Goal: Information Seeking & Learning: Check status

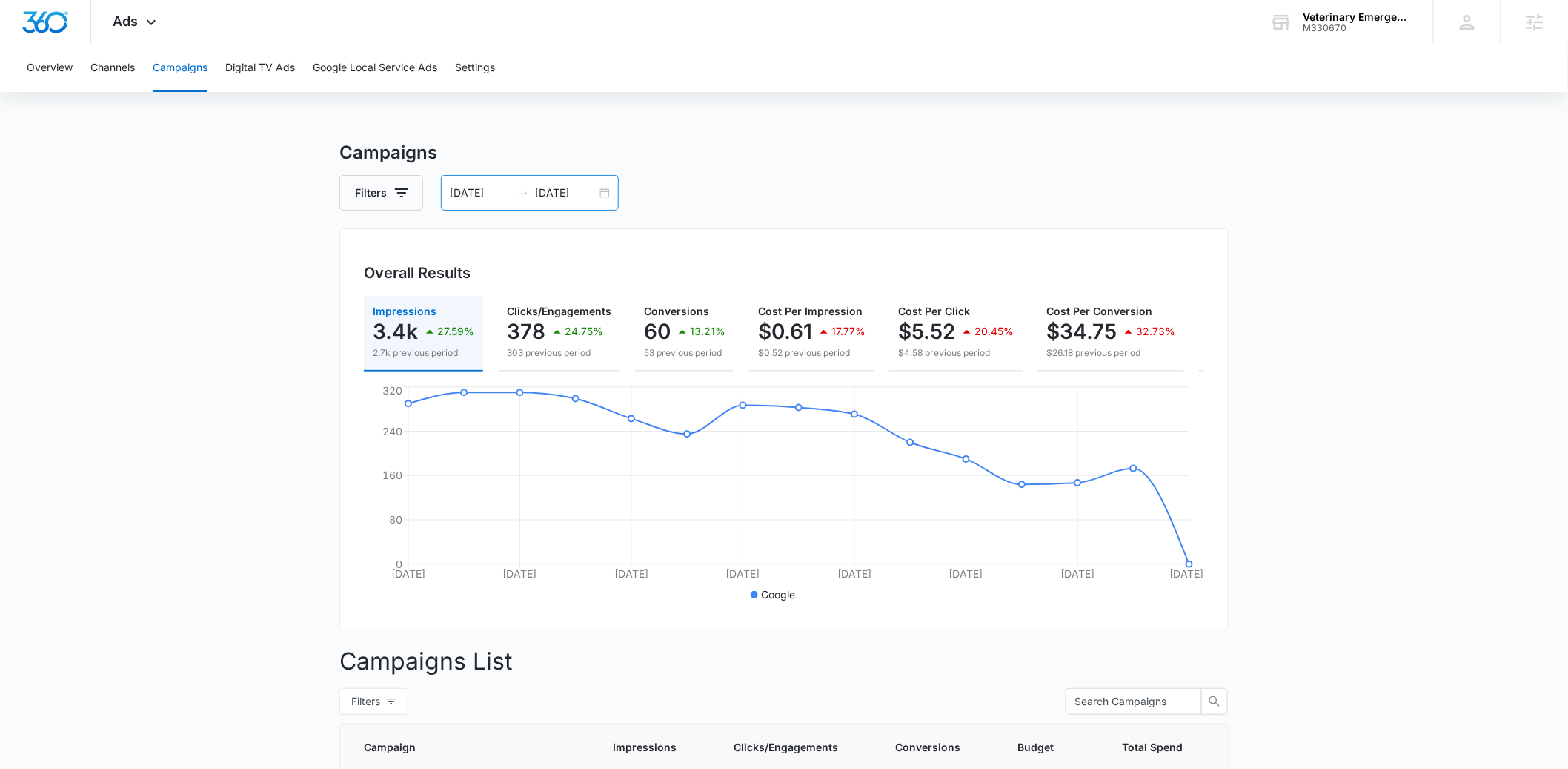
click at [460, 195] on input "[DATE]" at bounding box center [480, 192] width 61 height 16
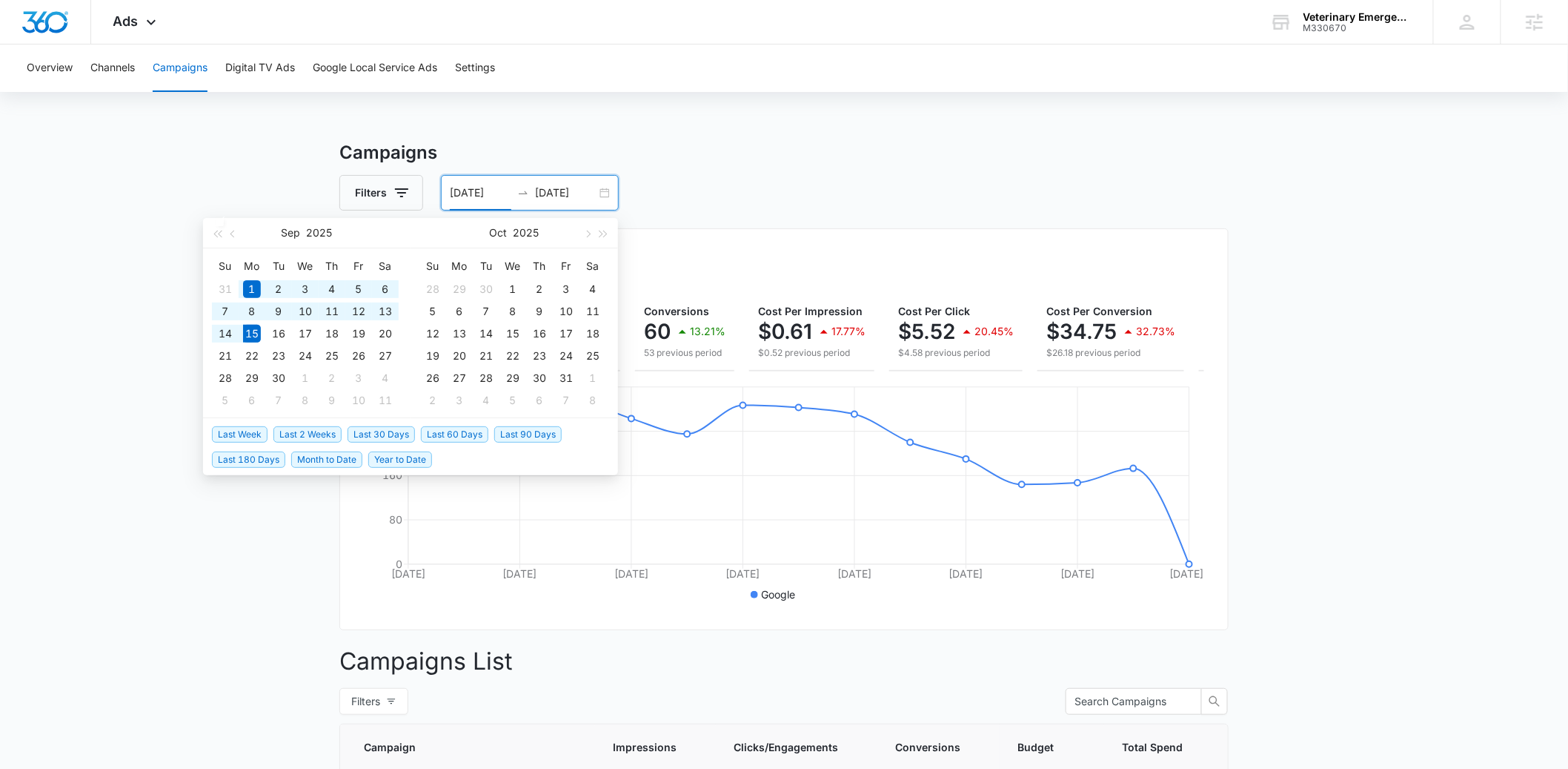
click at [441, 436] on span "Last 60 Days" at bounding box center [454, 434] width 67 height 16
type input "[DATE]"
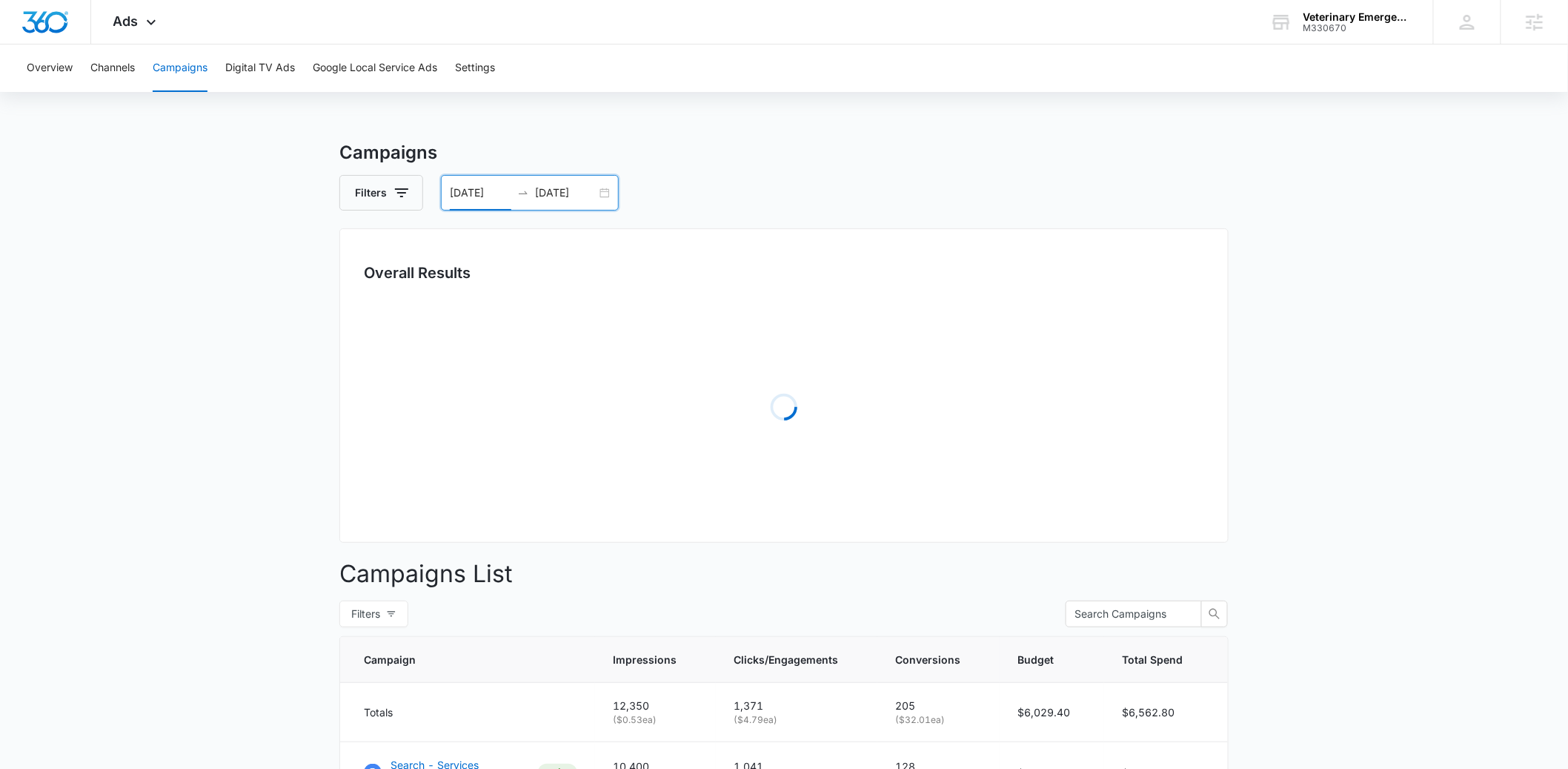
click at [223, 633] on main "Campaigns Filters [DATE] [DATE] Overall Results Loading Campaigns List Filters …" at bounding box center [784, 555] width 1568 height 831
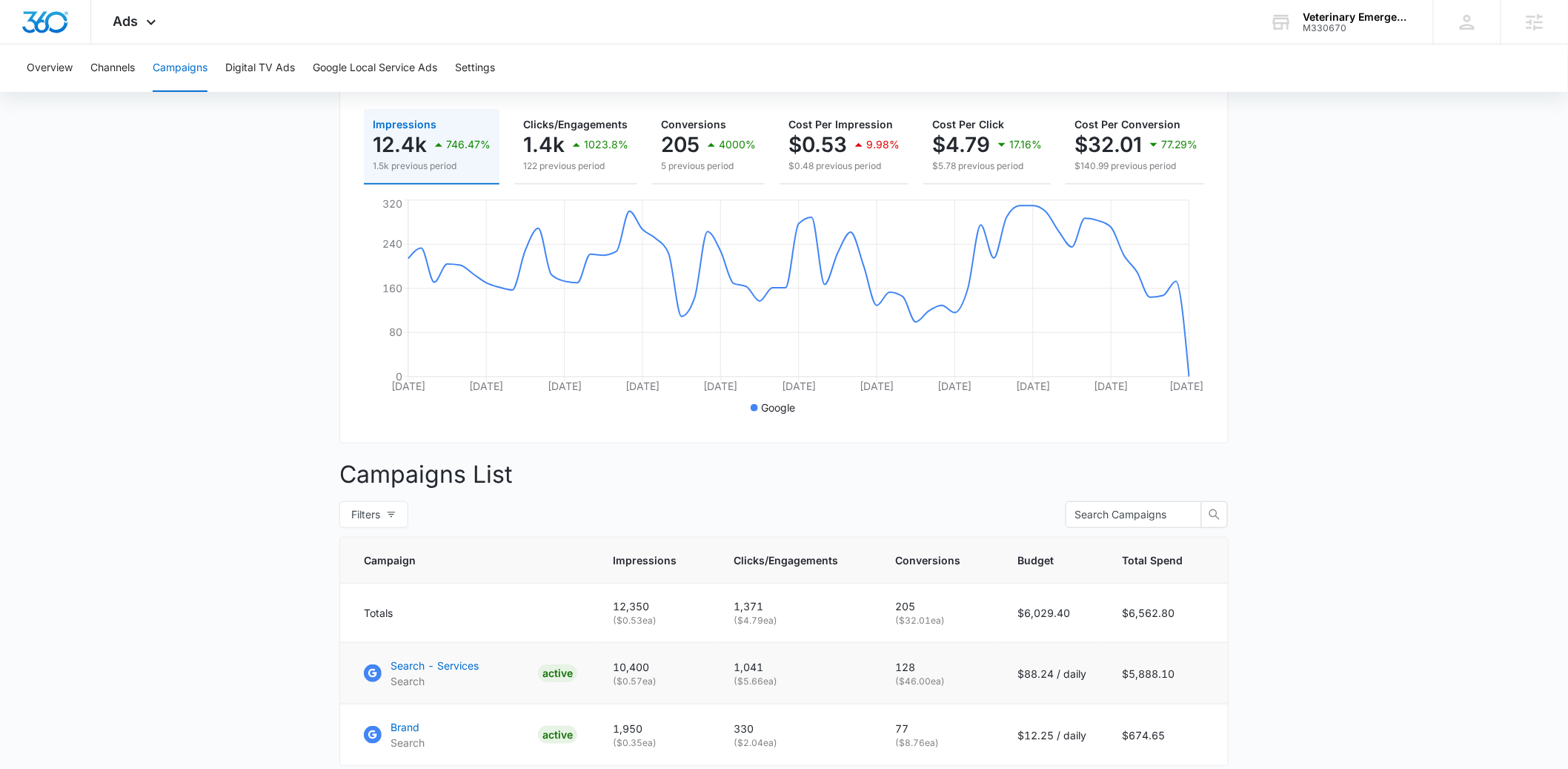
scroll to position [187, 0]
click at [426, 673] on p "Search - Services" at bounding box center [435, 665] width 88 height 15
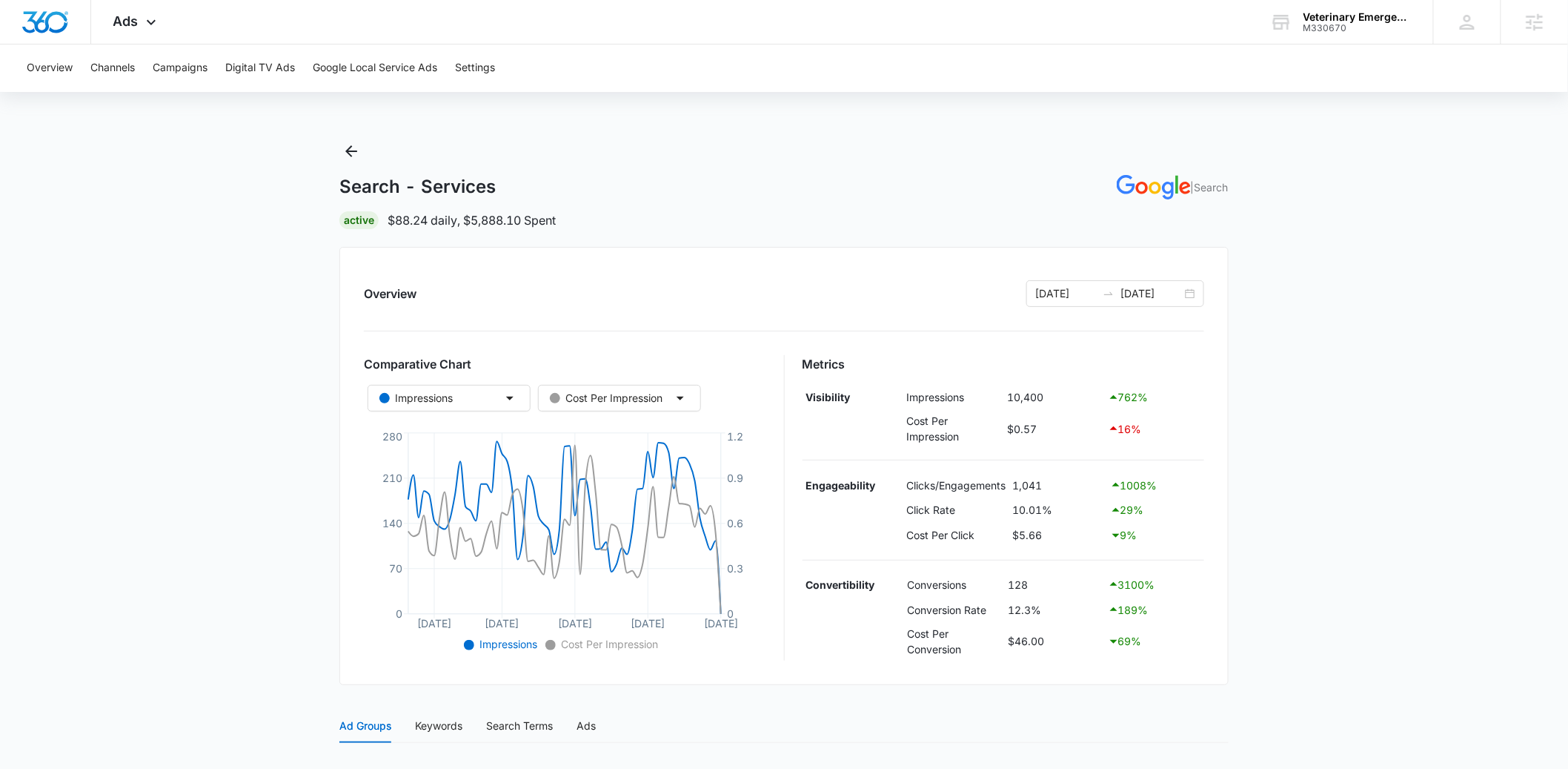
click at [1013, 507] on td "10.01%" at bounding box center [1058, 510] width 97 height 25
drag, startPoint x: 1022, startPoint y: 508, endPoint x: 1047, endPoint y: 507, distance: 25.0
click at [1046, 507] on td "10.01%" at bounding box center [1058, 510] width 97 height 25
click at [1405, 589] on main "Search - Services | Search Active $88.24 daily , $5,888.10 Spent Overview 07/17…" at bounding box center [784, 617] width 1568 height 955
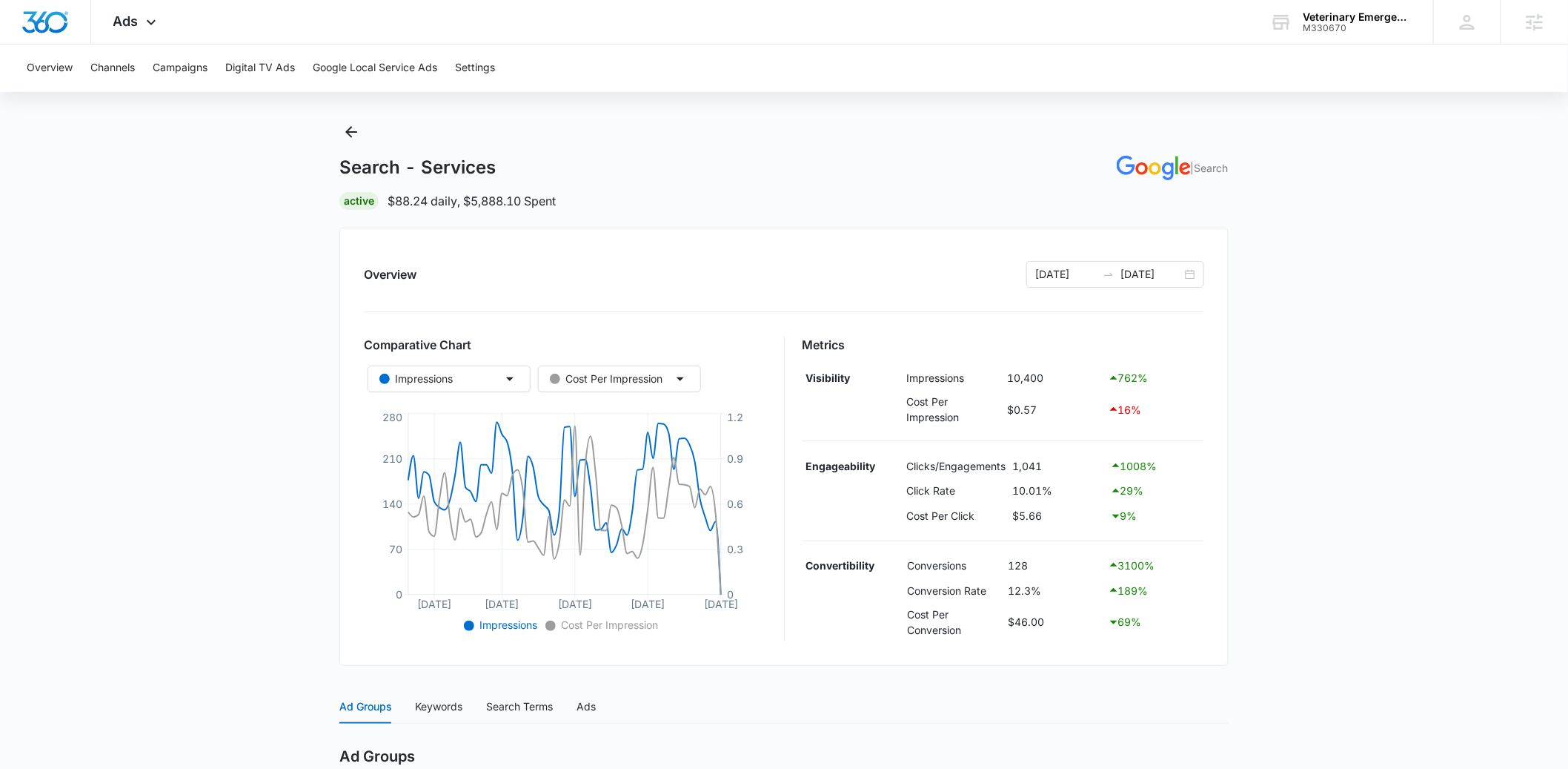
scroll to position [22, 0]
click at [1318, 541] on main "Search - Services | Search Active $88.24 daily , $5,888.10 Spent Overview 07/17…" at bounding box center [784, 595] width 1568 height 955
drag, startPoint x: 1008, startPoint y: 559, endPoint x: 1040, endPoint y: 561, distance: 32.1
click at [1040, 561] on td "128" at bounding box center [1054, 562] width 99 height 25
click at [1396, 577] on main "Search - Services | Search Active $88.24 daily , $5,888.10 Spent Overview 07/17…" at bounding box center [784, 595] width 1568 height 955
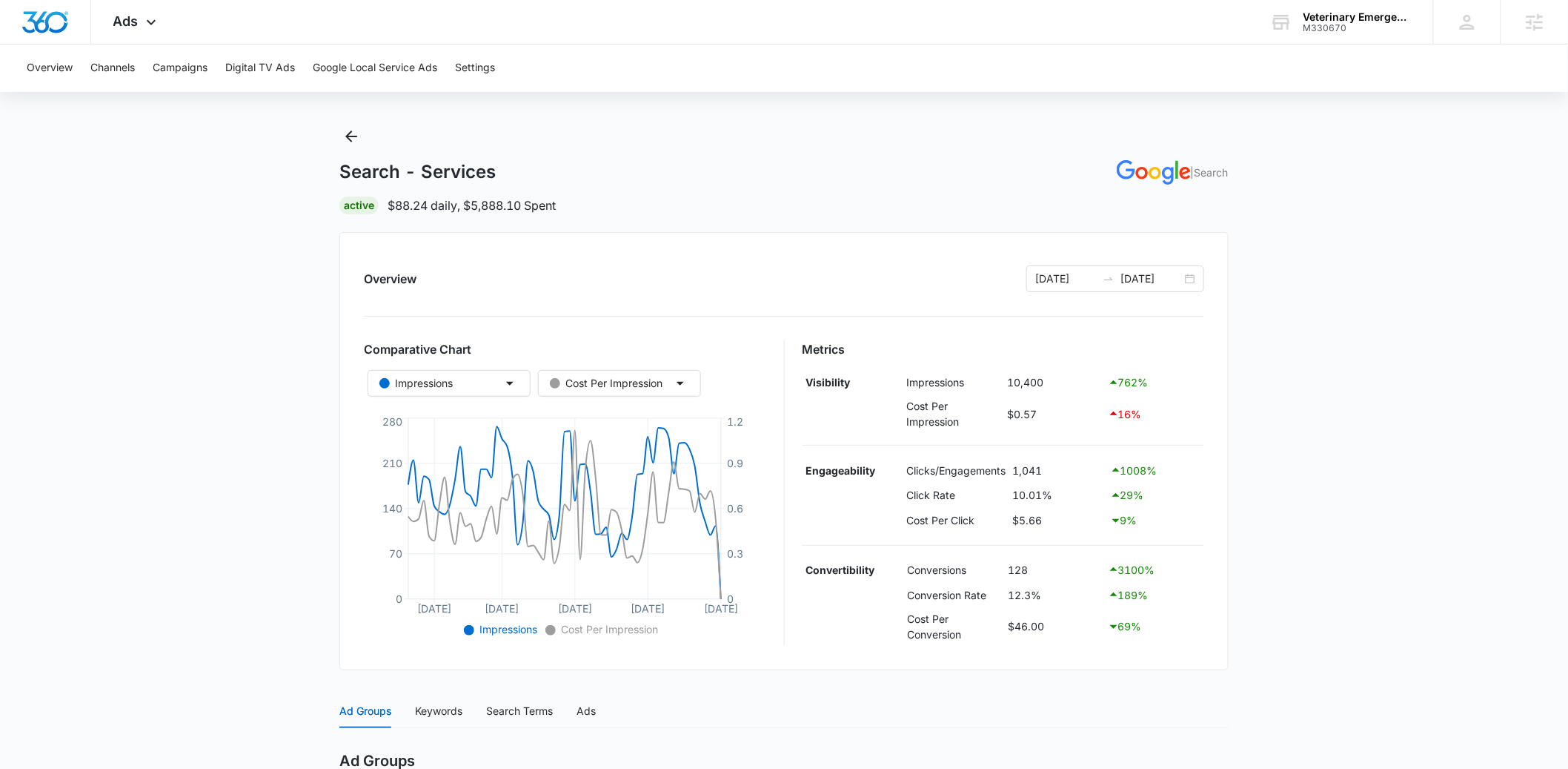
scroll to position [0, 0]
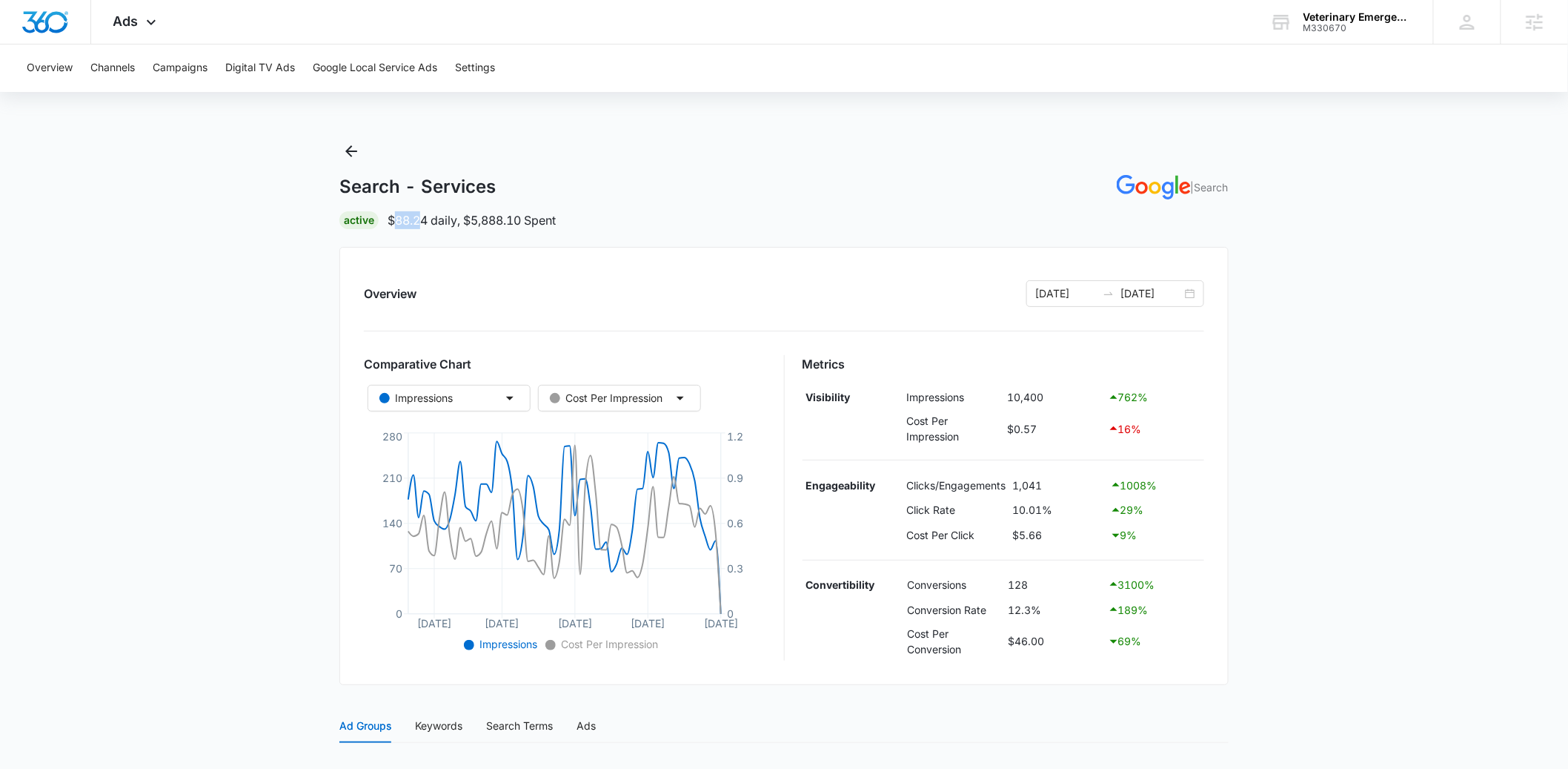
drag, startPoint x: 395, startPoint y: 223, endPoint x: 424, endPoint y: 219, distance: 29.3
click at [424, 219] on p "$88.24 daily , $5,888.10 Spent" at bounding box center [471, 220] width 168 height 18
click at [568, 298] on div "Overview 07/17/2025 09/15/2025" at bounding box center [784, 294] width 841 height 27
drag, startPoint x: 1047, startPoint y: 531, endPoint x: 1020, endPoint y: 536, distance: 27.5
click at [1020, 536] on td "$5.66" at bounding box center [1058, 535] width 97 height 25
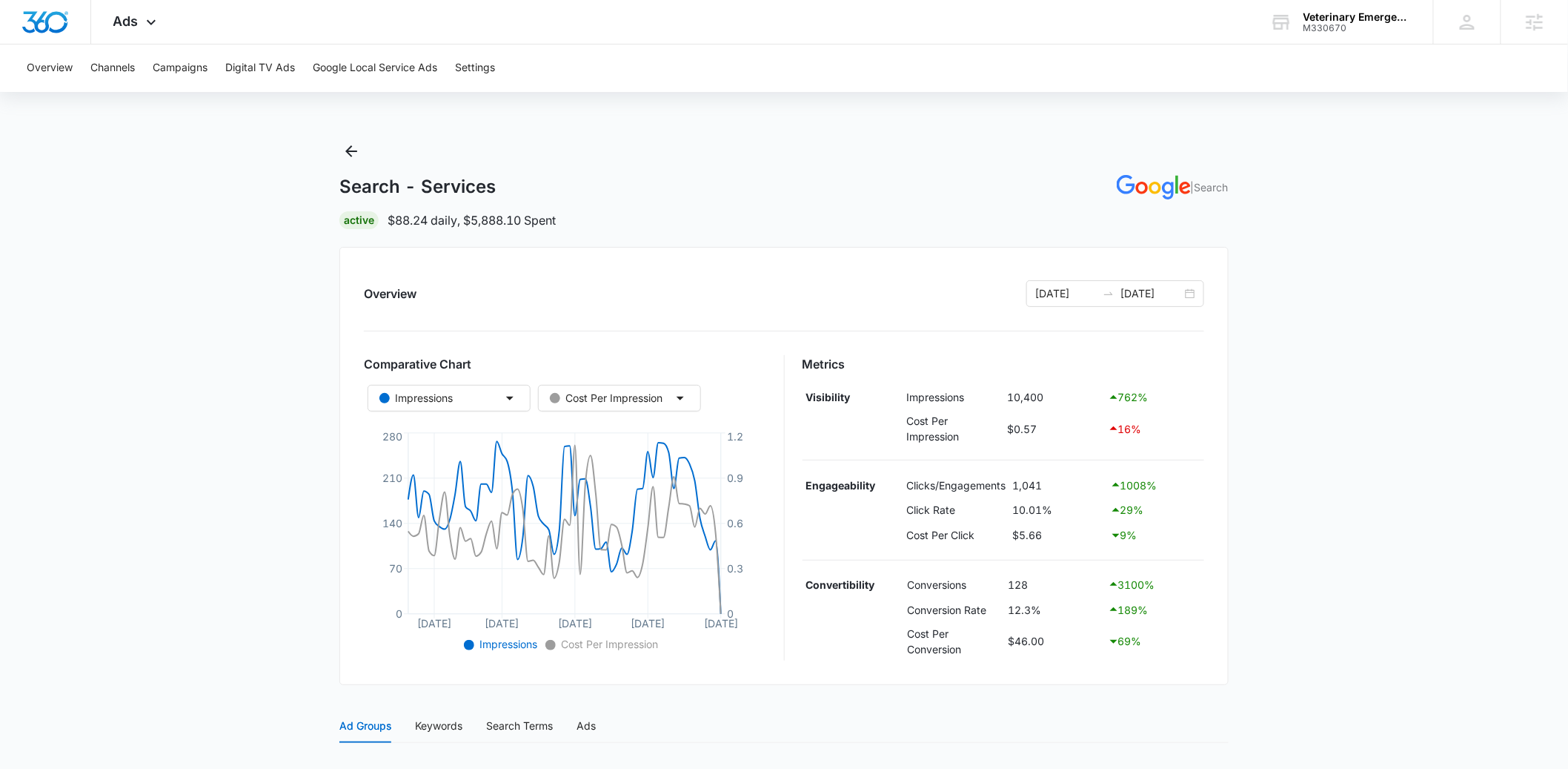
click at [771, 204] on div "Search - Services | Search Active $88.24 daily , $5,888.10 Spent" at bounding box center [784, 184] width 890 height 89
click at [208, 485] on main "Search - Services | Search Active $88.24 daily , $5,888.10 Spent Overview 07/17…" at bounding box center [784, 617] width 1568 height 955
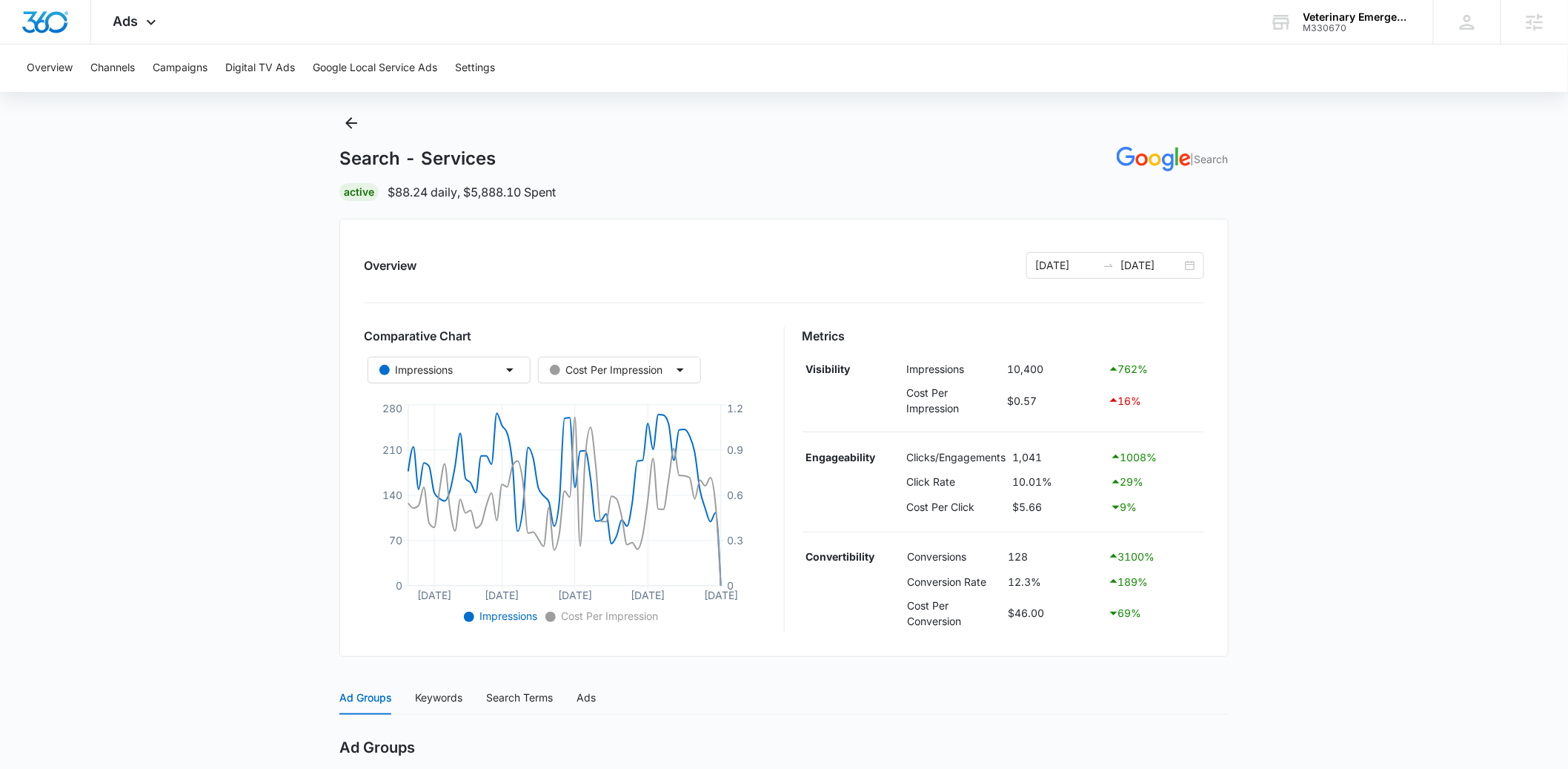
scroll to position [27, 0]
click at [1129, 260] on input "[DATE]" at bounding box center [1151, 266] width 61 height 16
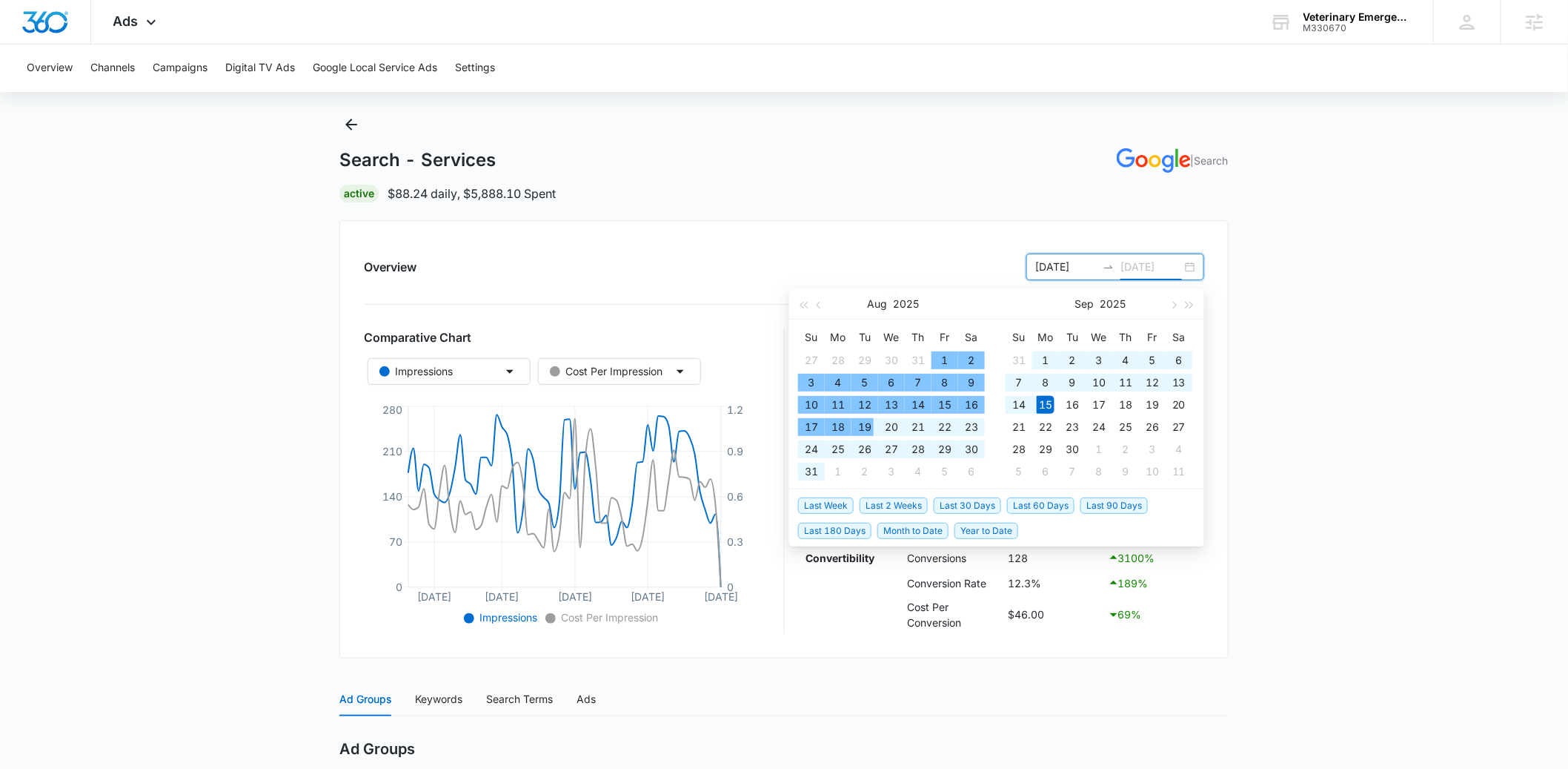
type input "[DATE]"
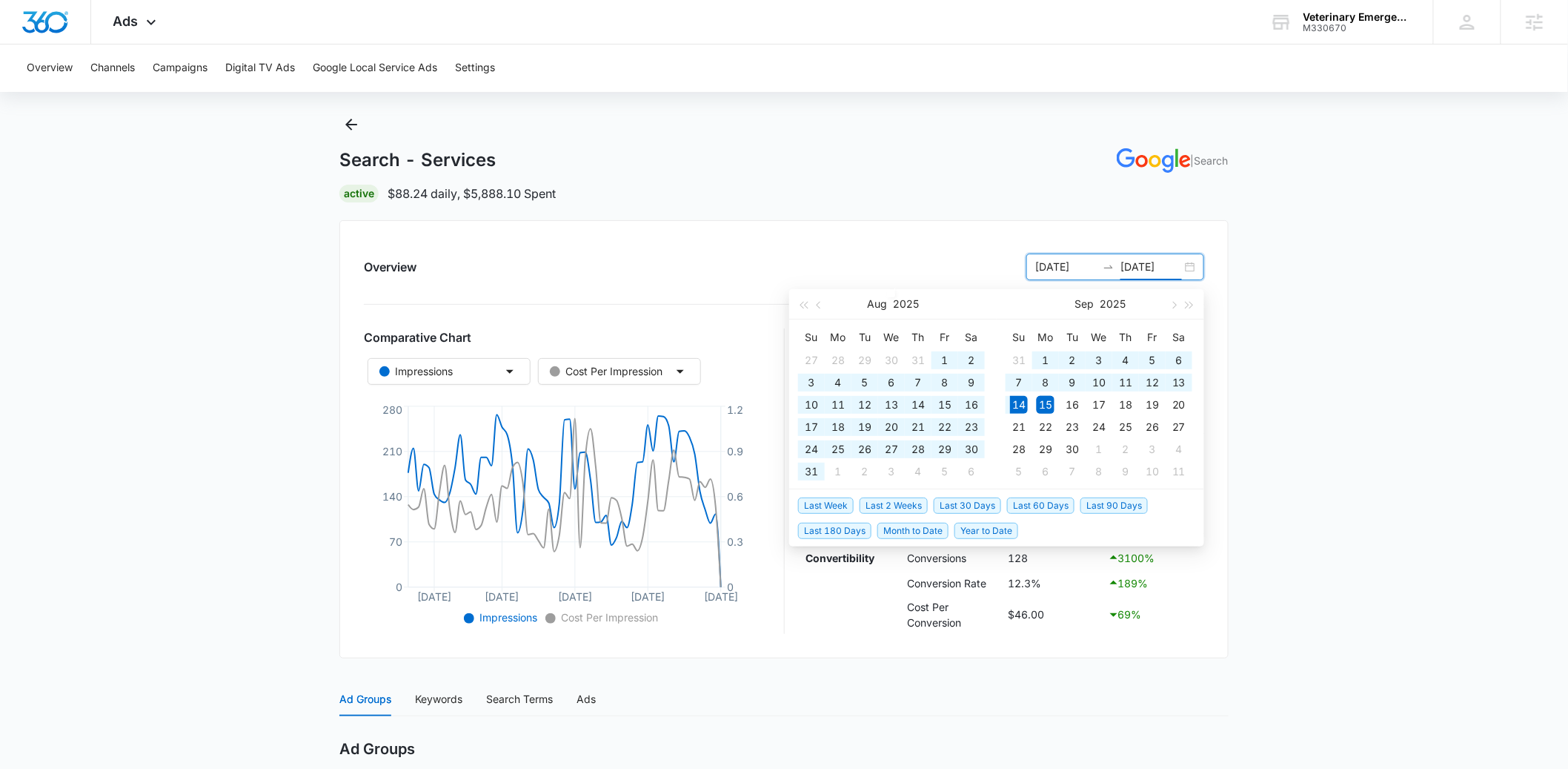
click at [1023, 505] on span "Last 60 Days" at bounding box center [1041, 506] width 67 height 16
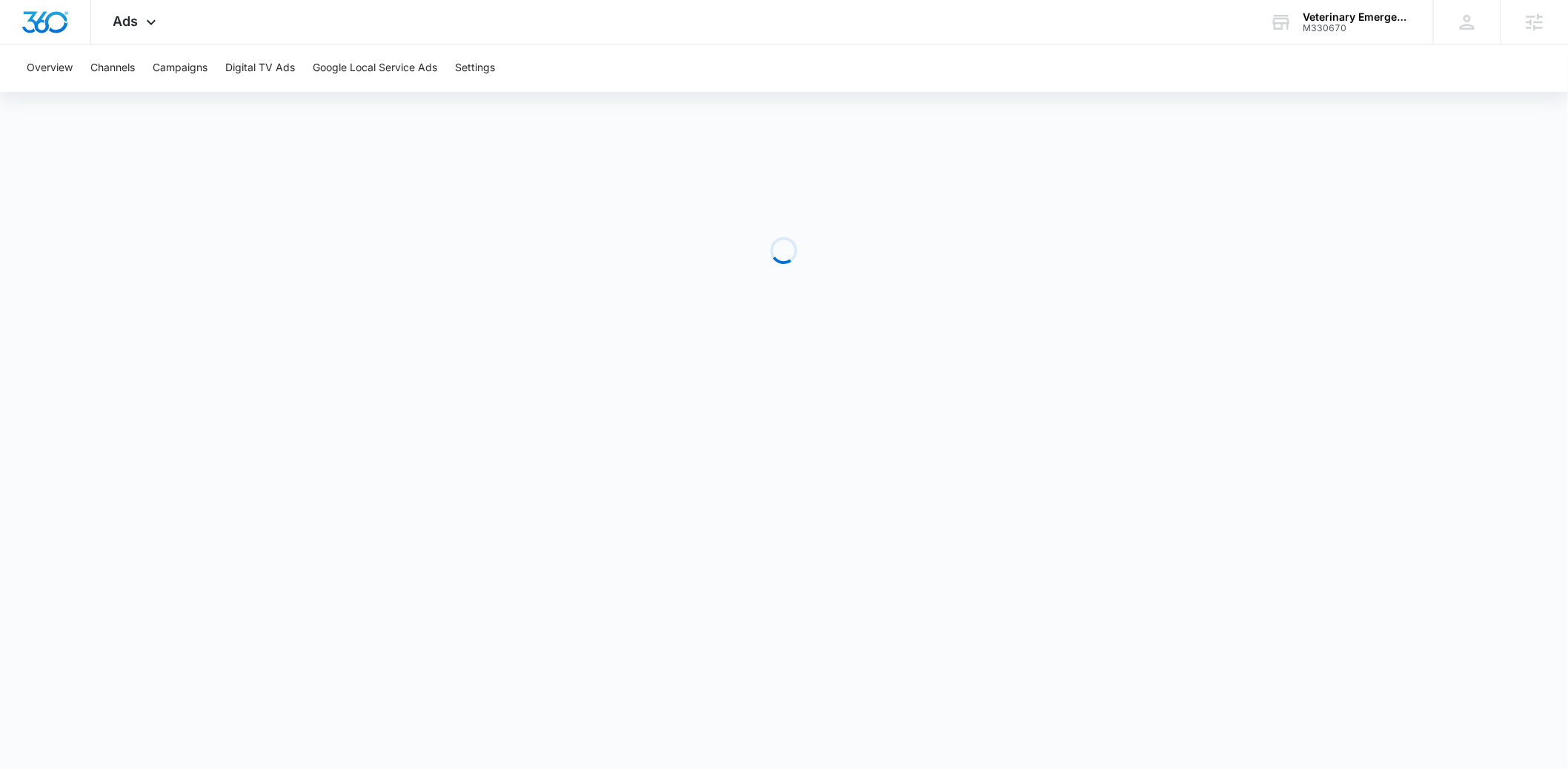
scroll to position [0, 0]
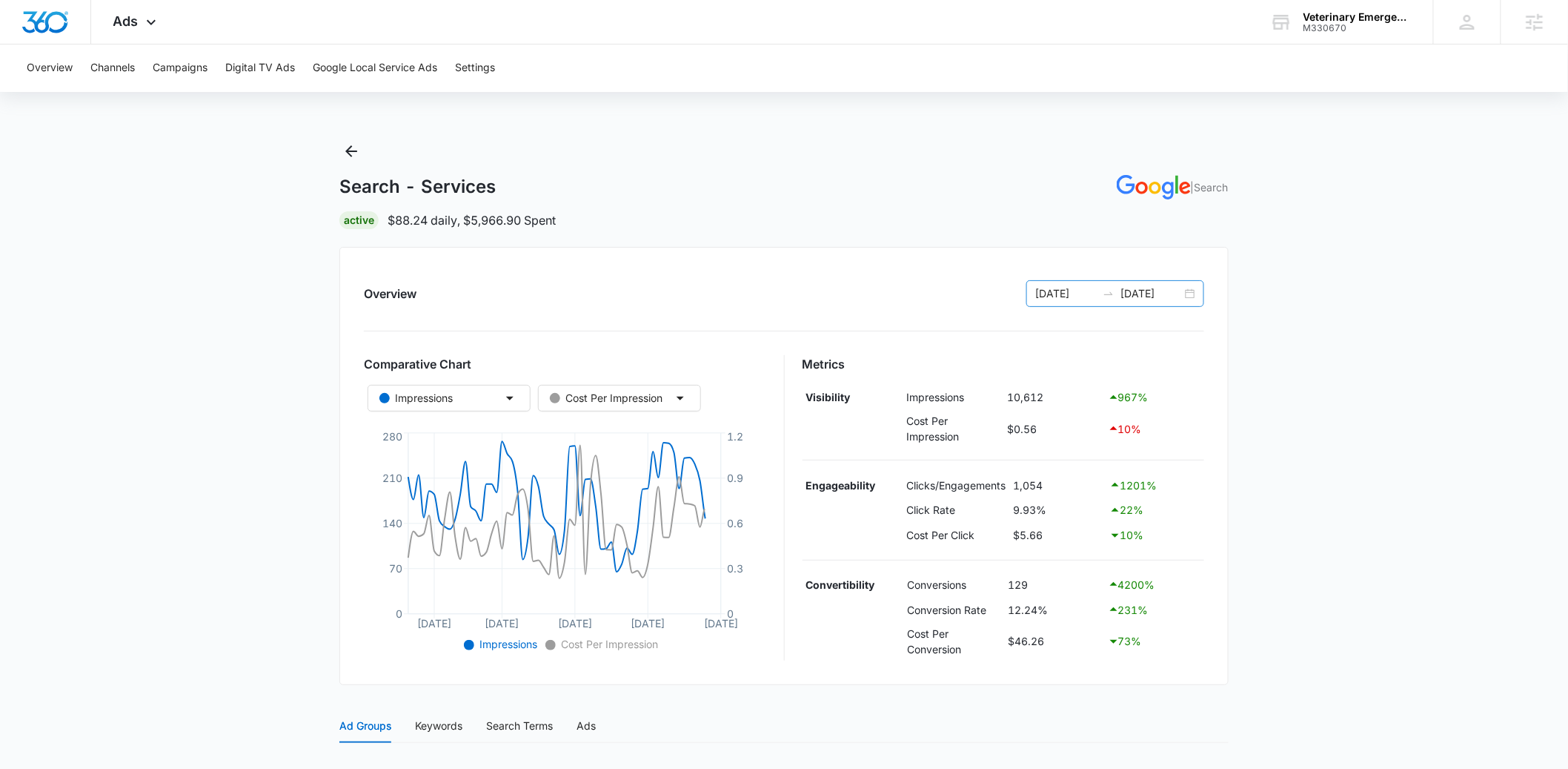
click at [1078, 284] on div "07/16/2025 09/14/2025" at bounding box center [1115, 294] width 178 height 27
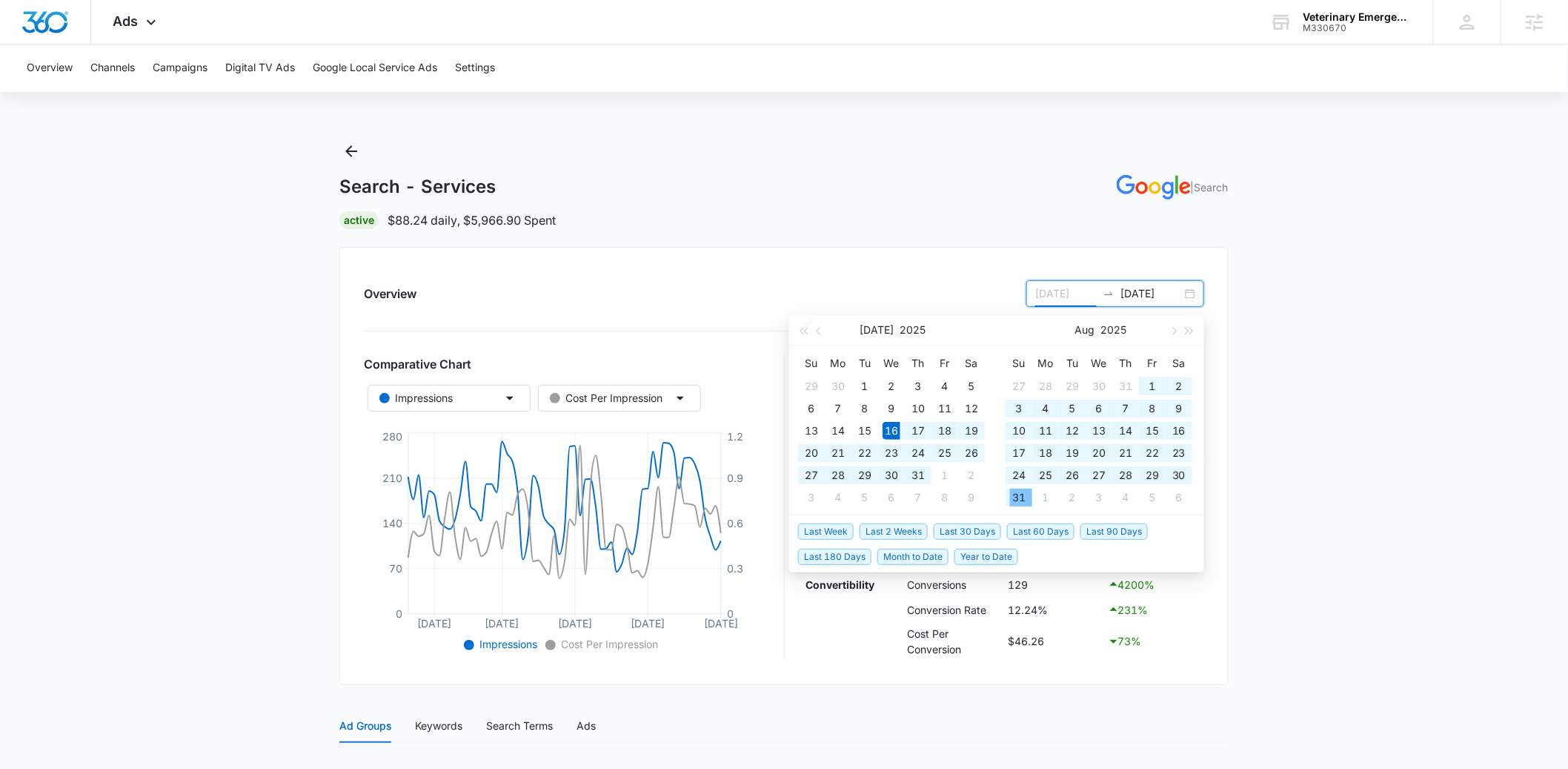
type input "07/16/2025"
click at [1118, 531] on span "Last 90 Days" at bounding box center [1115, 532] width 67 height 16
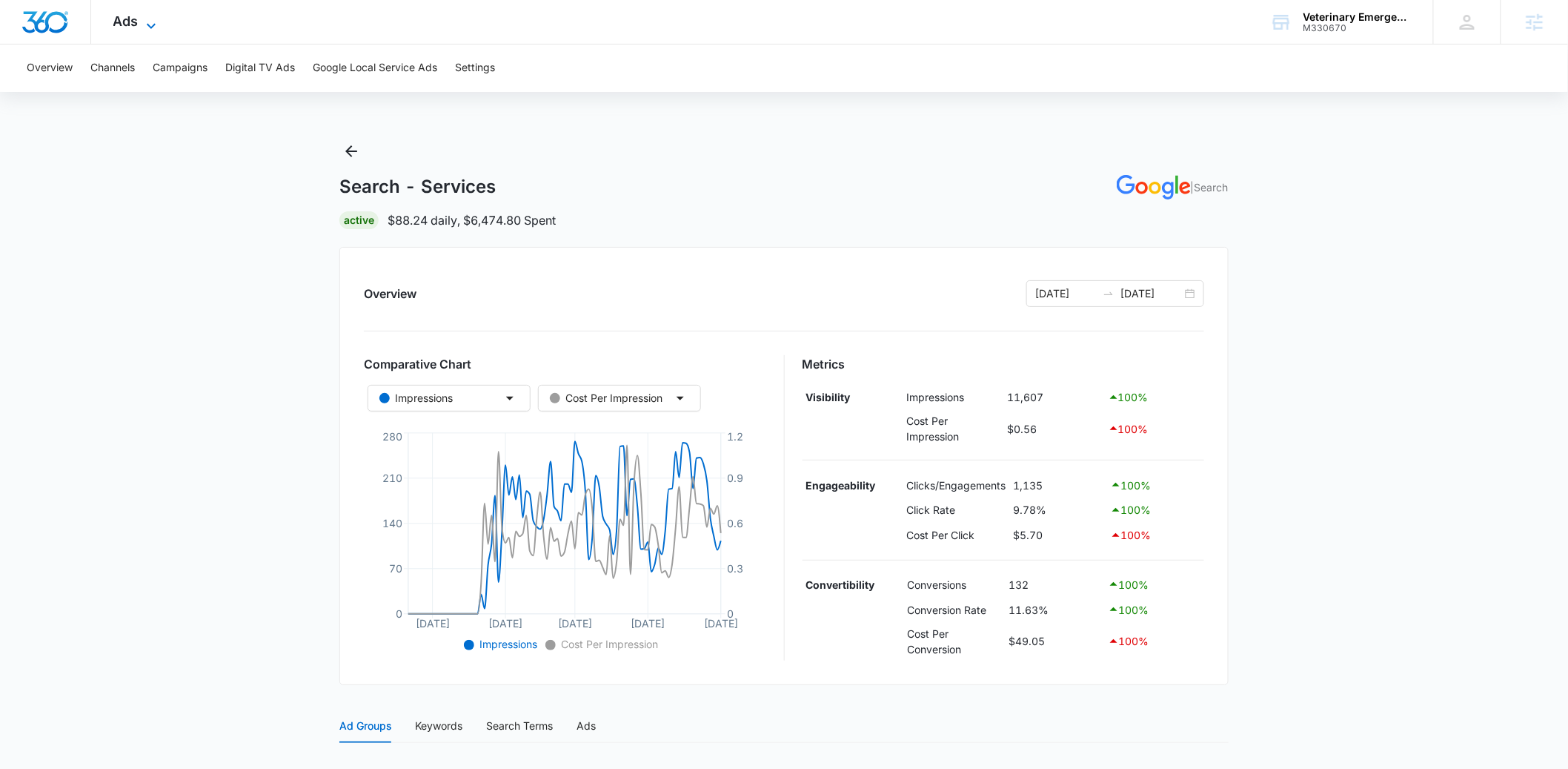
click at [119, 28] on span "Ads" at bounding box center [126, 21] width 25 height 15
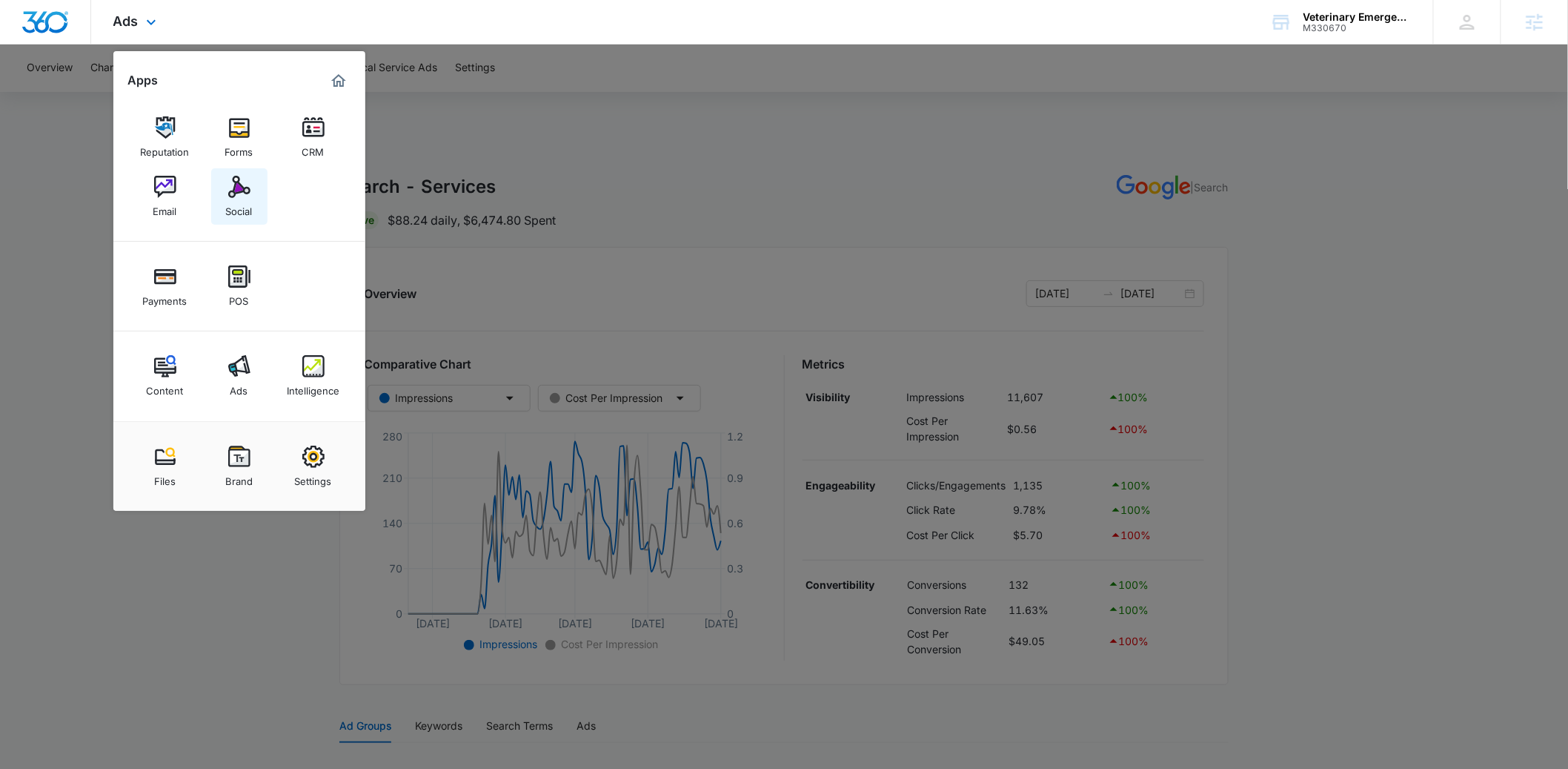
click at [253, 187] on link "Social" at bounding box center [239, 196] width 57 height 57
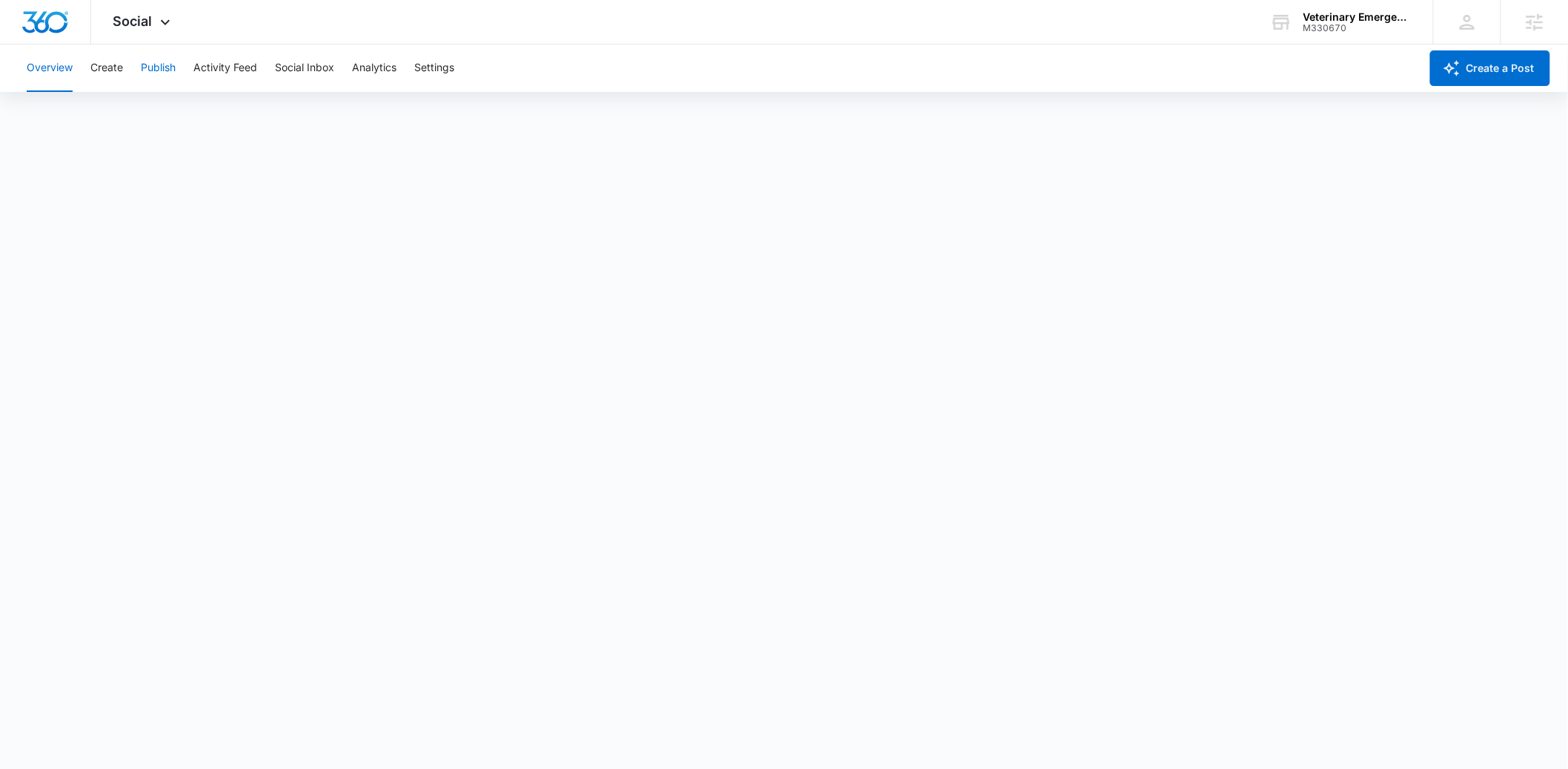
click at [153, 68] on button "Publish" at bounding box center [159, 67] width 35 height 47
click at [107, 70] on button "Create" at bounding box center [107, 67] width 33 height 47
click at [171, 111] on div "Content Library Approvals Recommendations Auto Import" at bounding box center [784, 112] width 1532 height 41
click at [153, 112] on button "Approvals" at bounding box center [145, 112] width 50 height 41
